Goal: Task Accomplishment & Management: Complete application form

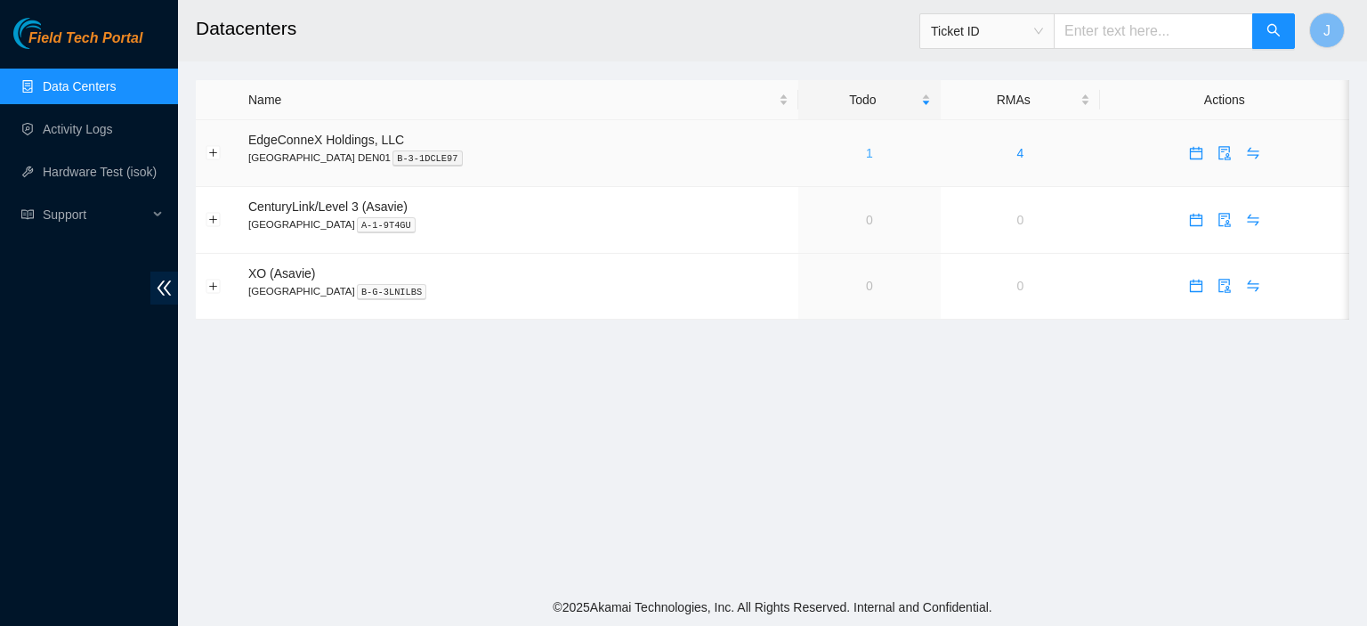
click at [866, 156] on link "1" at bounding box center [869, 153] width 7 height 14
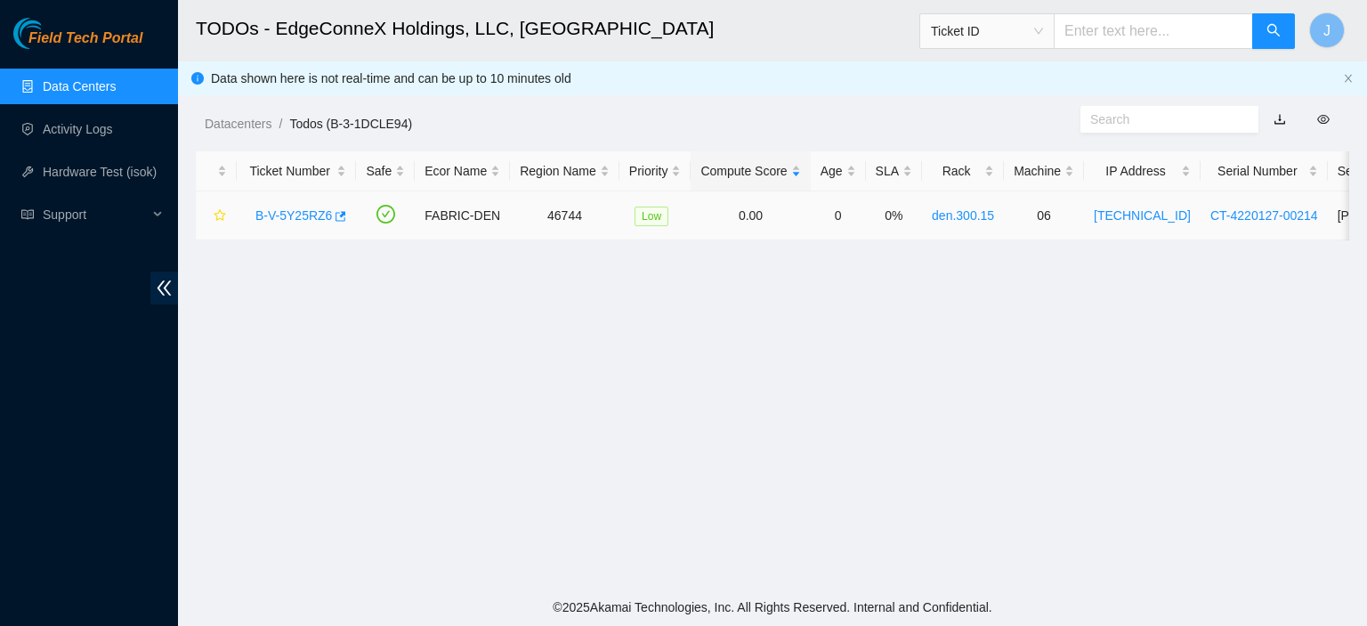
click at [280, 218] on link "B-V-5Y25RZ6" at bounding box center [293, 215] width 77 height 14
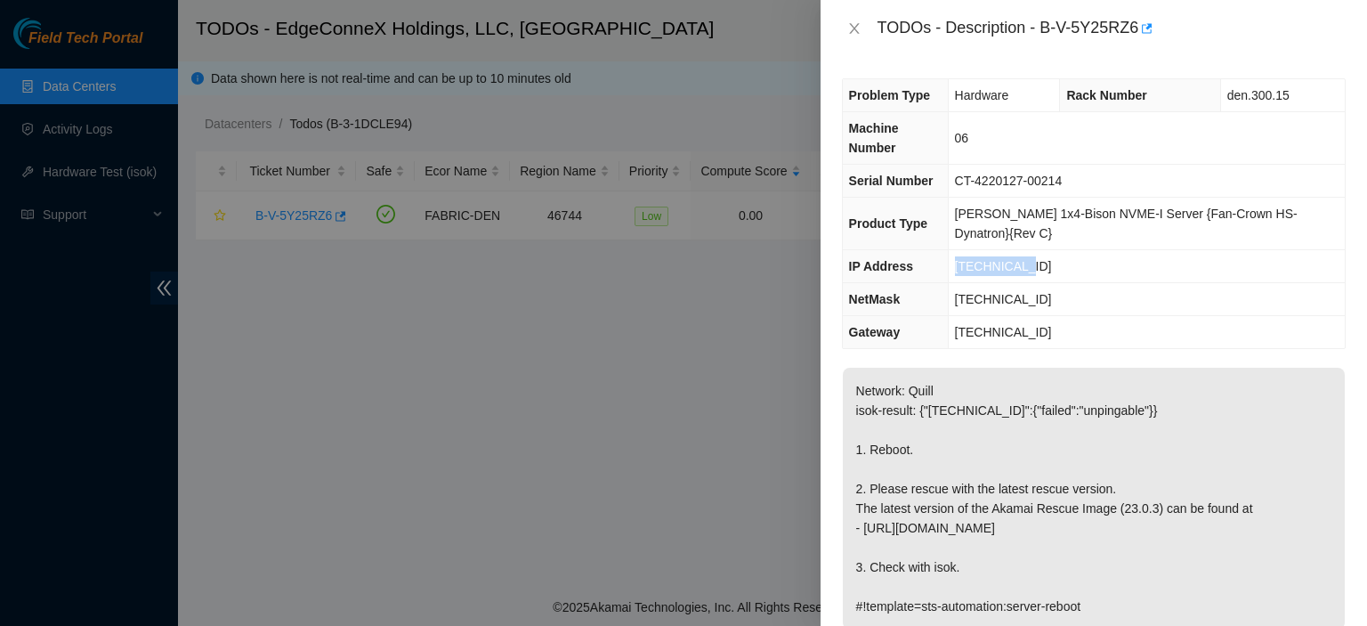
drag, startPoint x: 1030, startPoint y: 225, endPoint x: 963, endPoint y: 230, distance: 67.0
click at [963, 250] on td "[TECHNICAL_ID]" at bounding box center [1146, 266] width 397 height 33
copy span "[TECHNICAL_ID]"
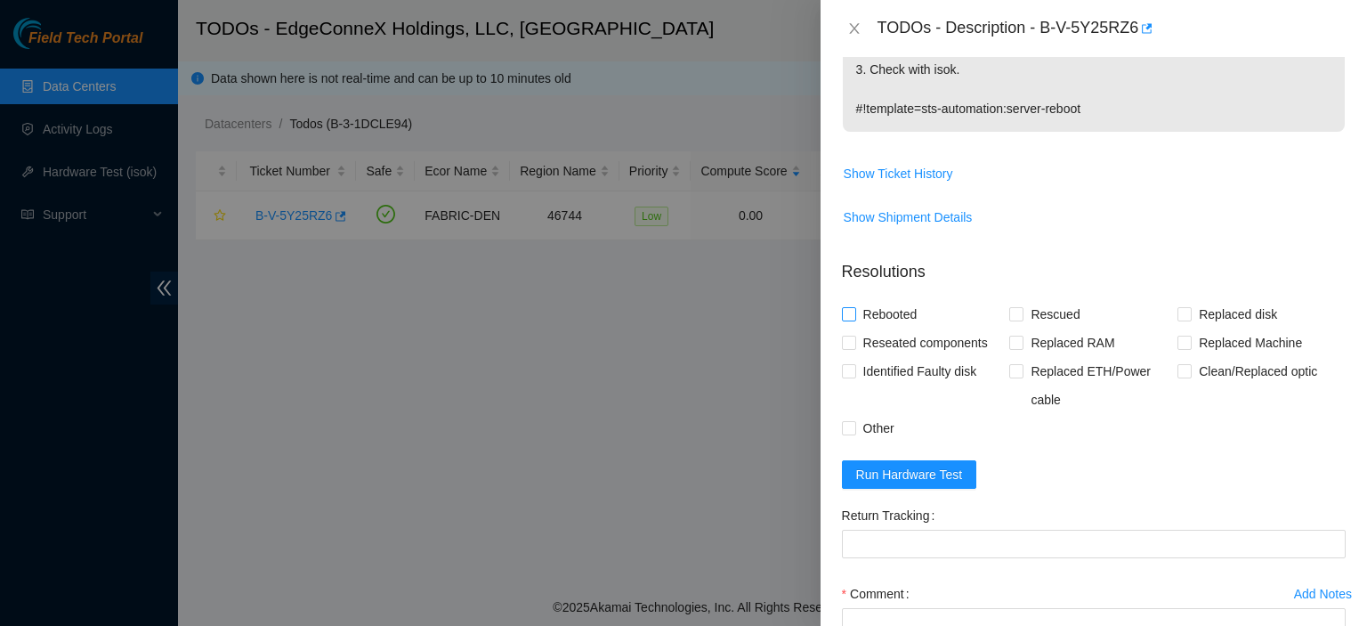
click at [851, 307] on input "Rebooted" at bounding box center [848, 313] width 12 height 12
checkbox input "true"
click at [1014, 307] on input "Rescued" at bounding box center [1015, 313] width 12 height 12
checkbox input "true"
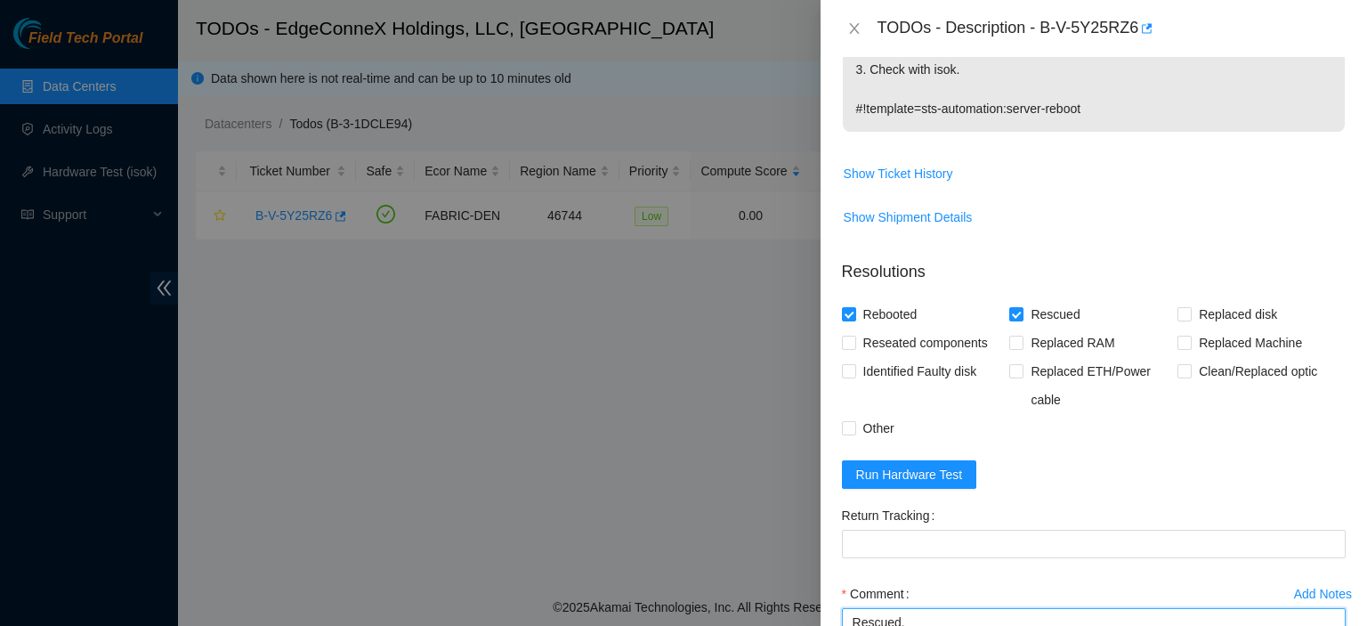
type textarea "Rescued. Rebooted."
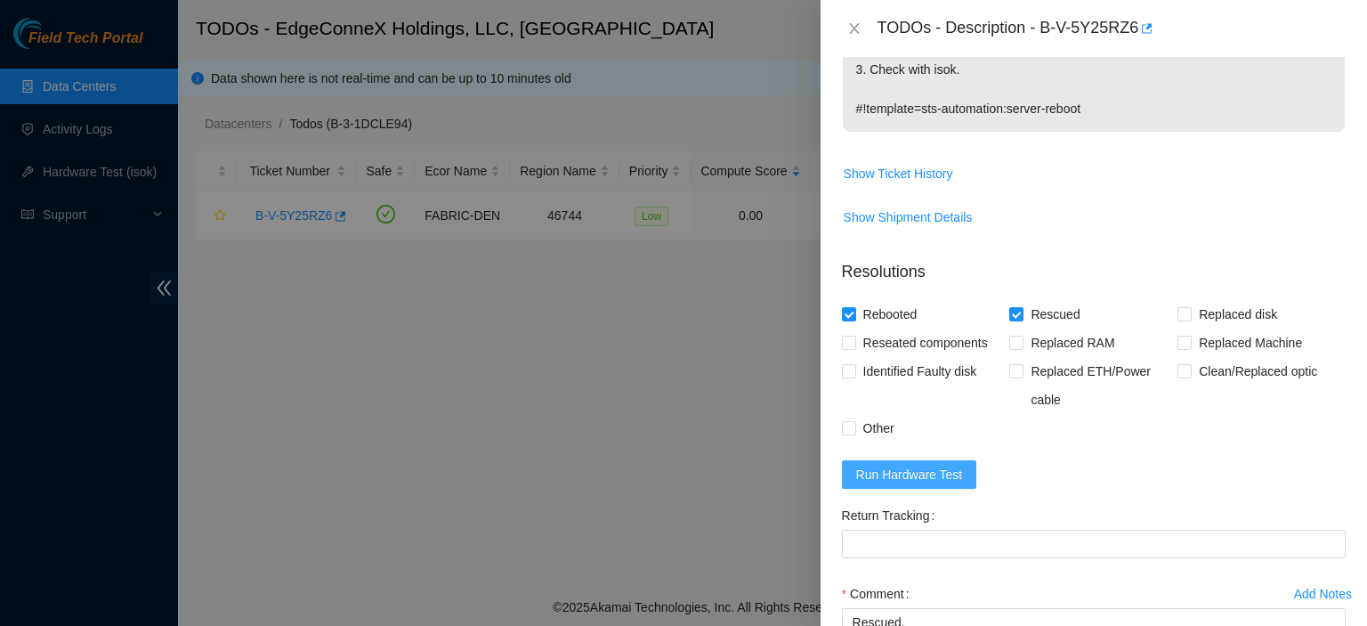
click at [894, 465] on span "Run Hardware Test" at bounding box center [909, 475] width 107 height 20
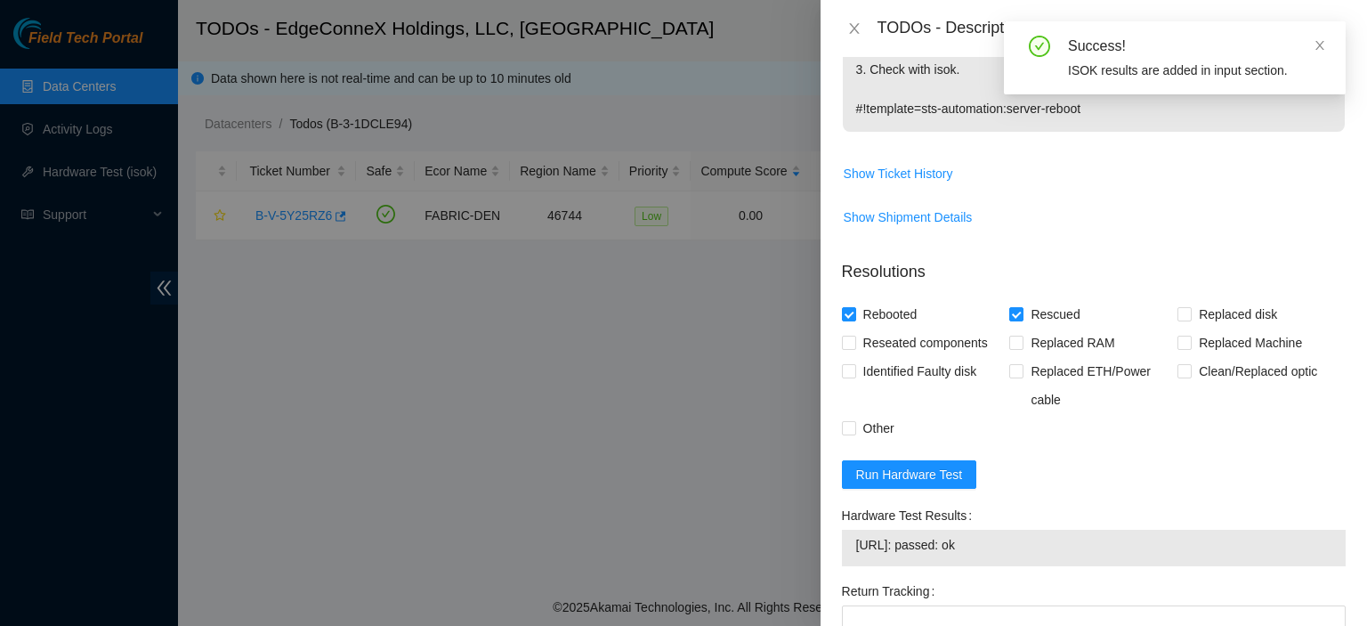
scroll to position [685, 0]
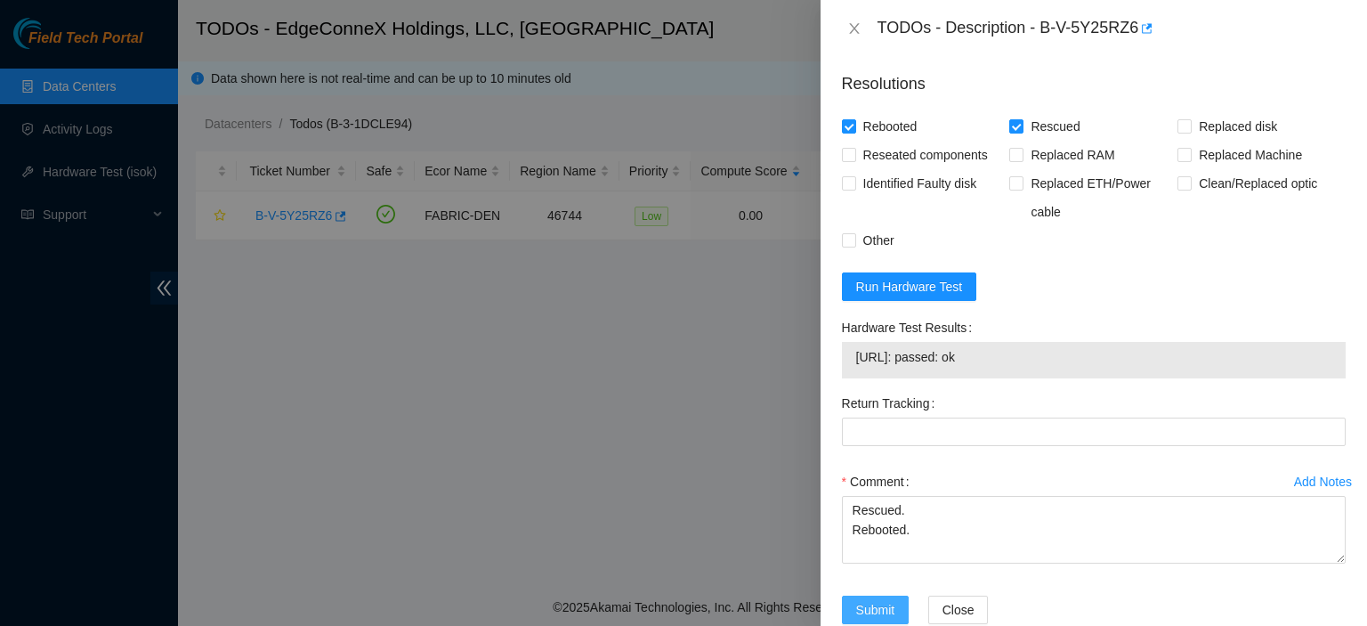
click at [880, 600] on span "Submit" at bounding box center [875, 610] width 39 height 20
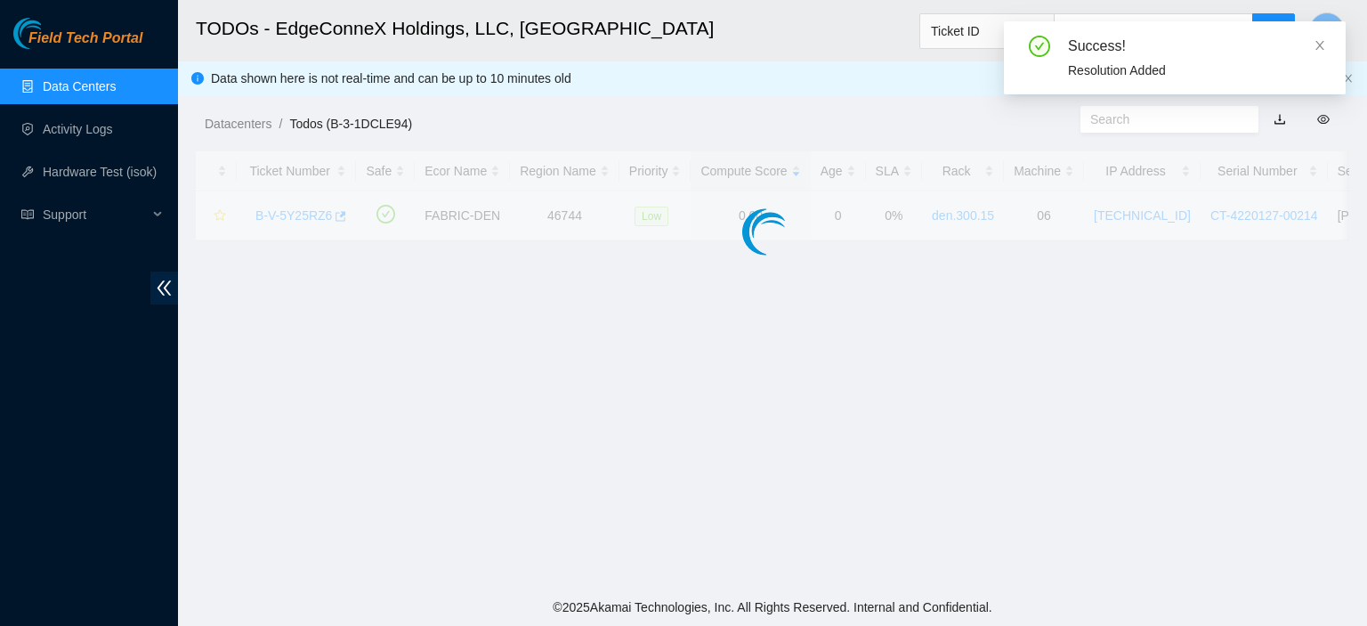
scroll to position [481, 0]
